Goal: Information Seeking & Learning: Learn about a topic

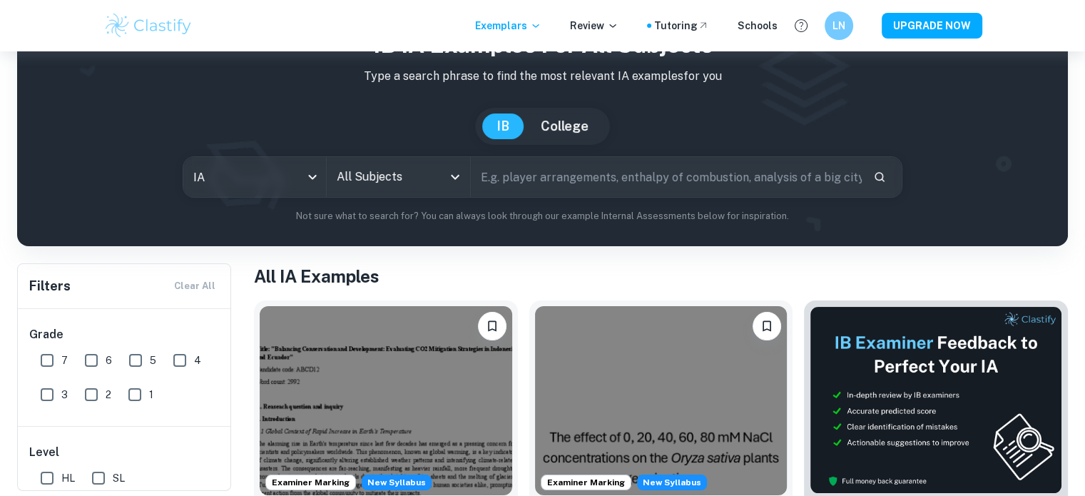
scroll to position [88, 0]
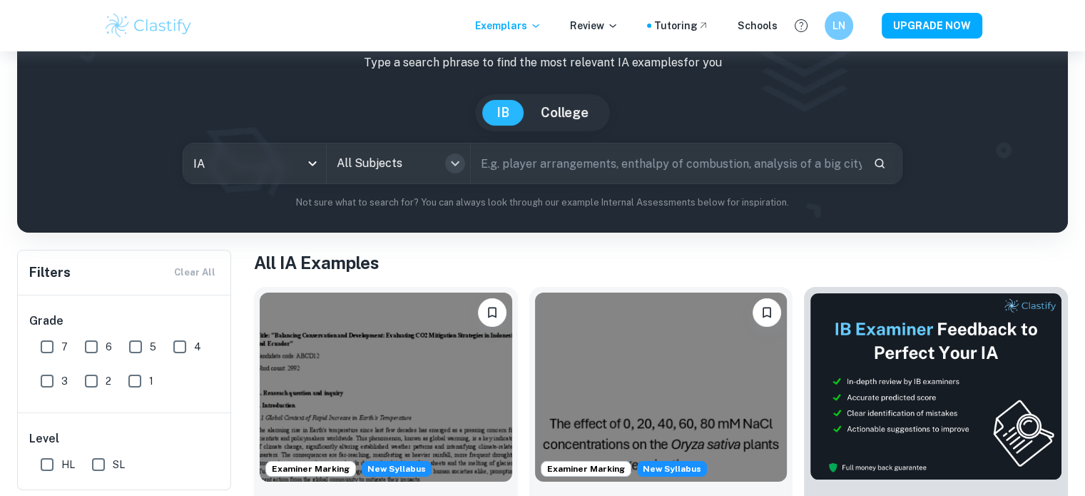
click at [457, 161] on icon "Open" at bounding box center [454, 163] width 17 height 17
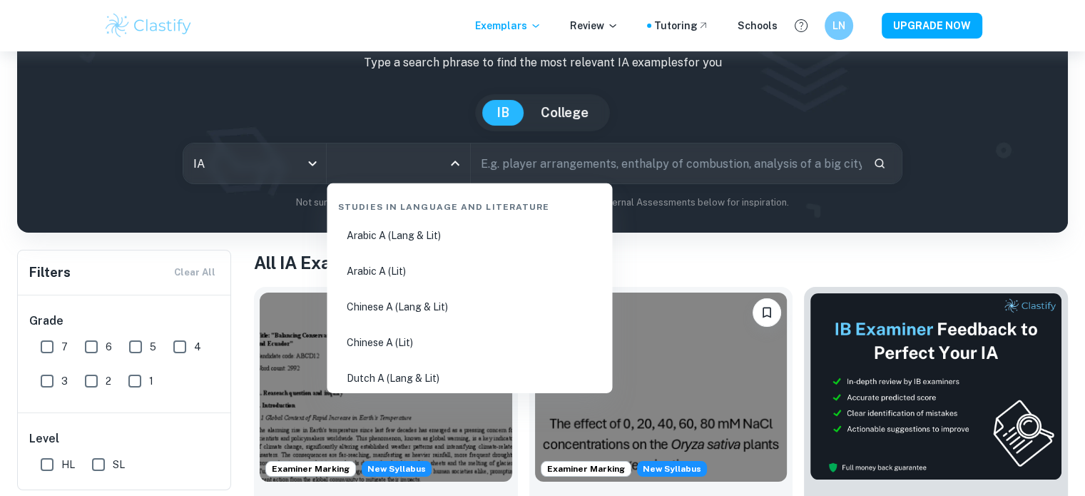
type input "f"
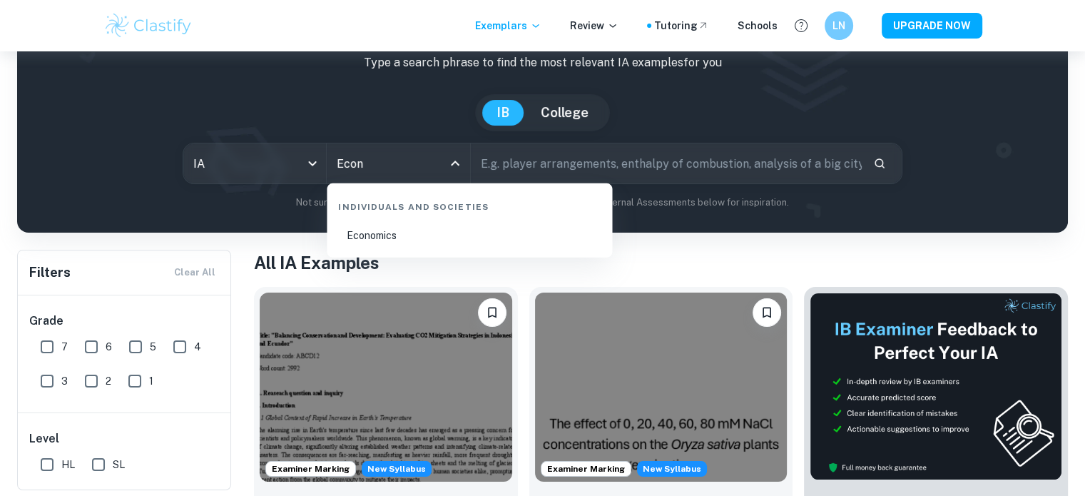
type input "Econo"
click at [472, 229] on li "Economics" at bounding box center [469, 235] width 274 height 33
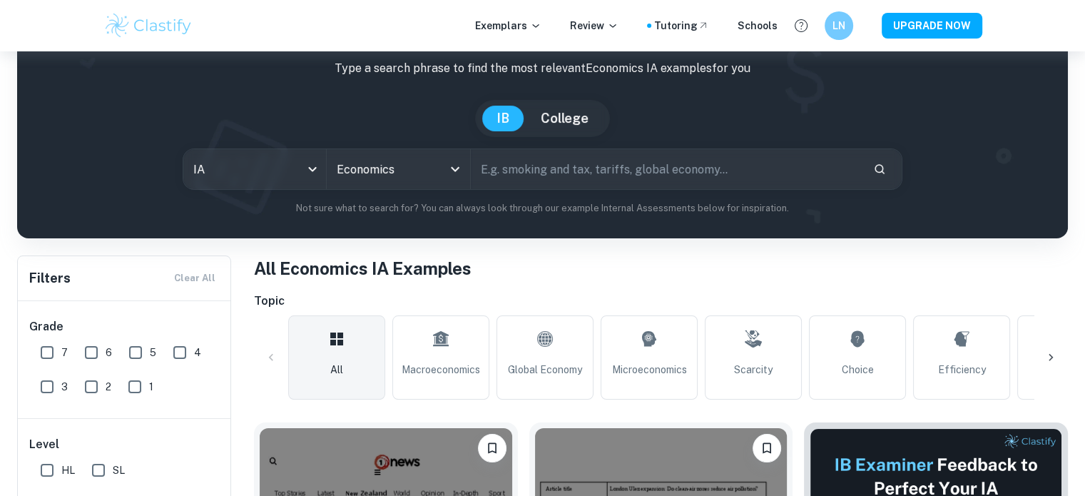
scroll to position [110, 0]
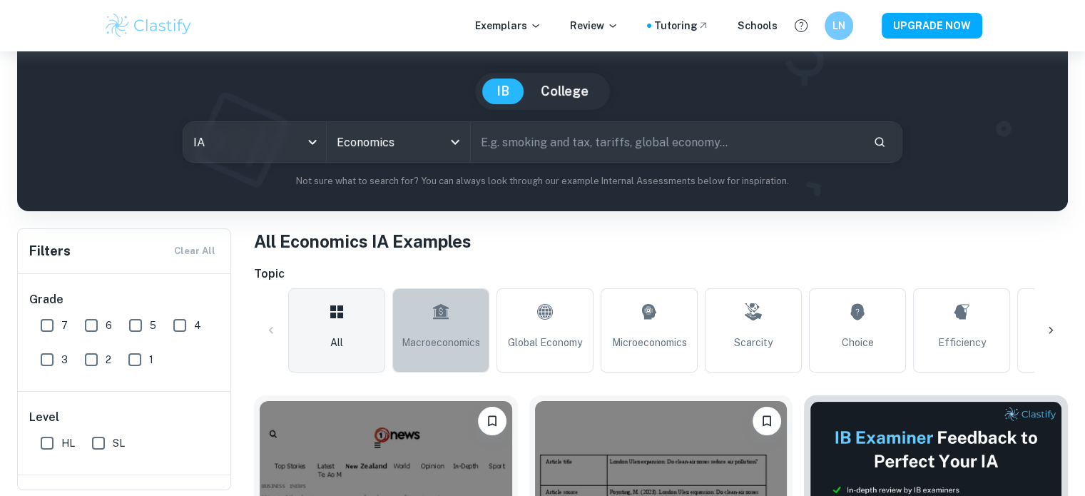
click at [402, 342] on span "Macroeconomics" at bounding box center [441, 342] width 78 height 16
type input "Macroeconomics"
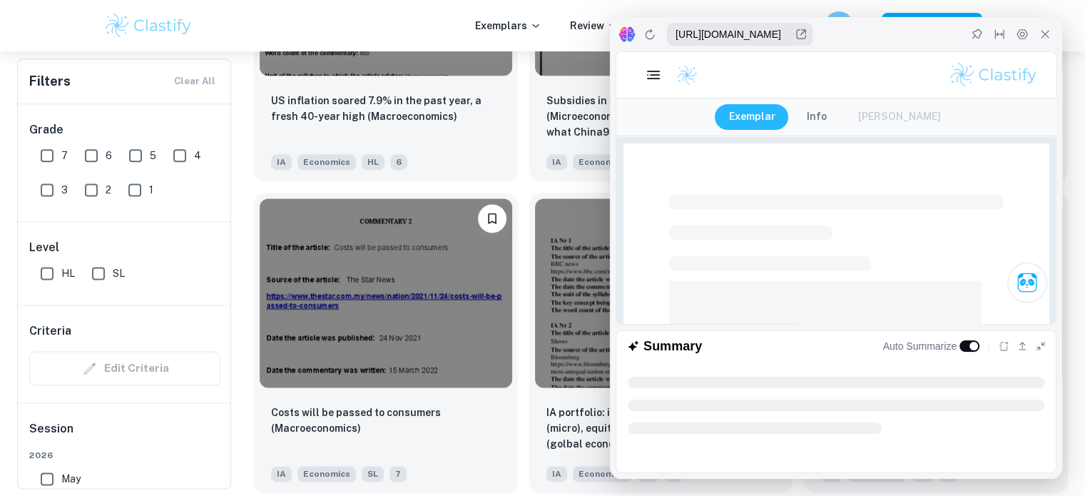
drag, startPoint x: 1340, startPoint y: 154, endPoint x: 663, endPoint y: 200, distance: 679.0
click at [861, 133] on div "Exemplar Info [PERSON_NAME]" at bounding box center [835, 117] width 439 height 39
checkbox input "true"
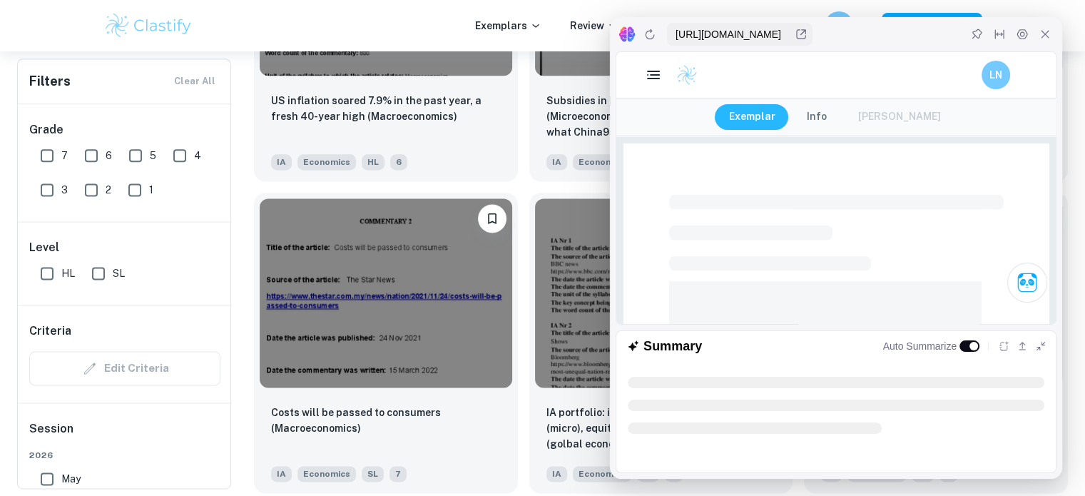
checkbox input "true"
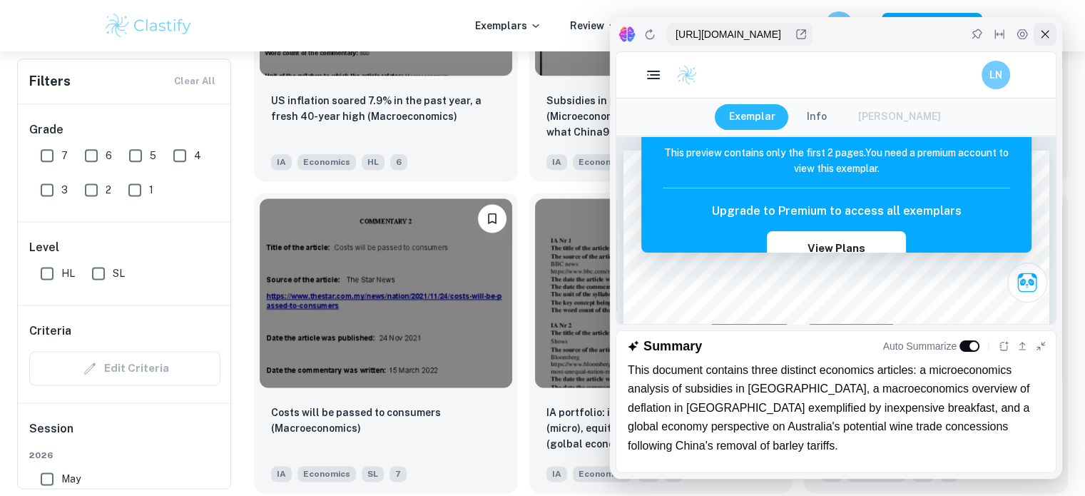
click at [1052, 36] on div at bounding box center [1044, 34] width 23 height 23
